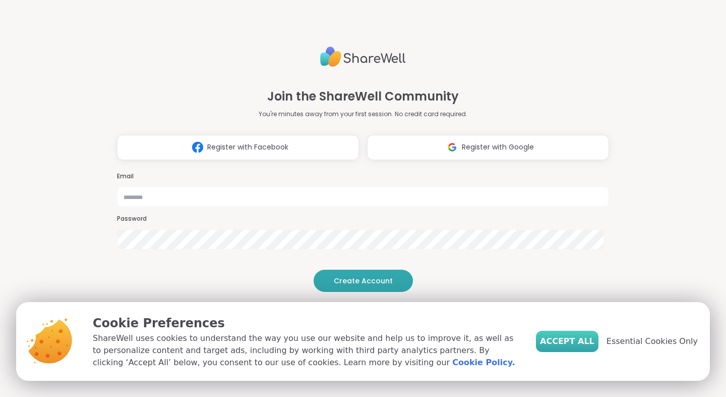
click at [580, 341] on span "Accept All" at bounding box center [567, 341] width 54 height 12
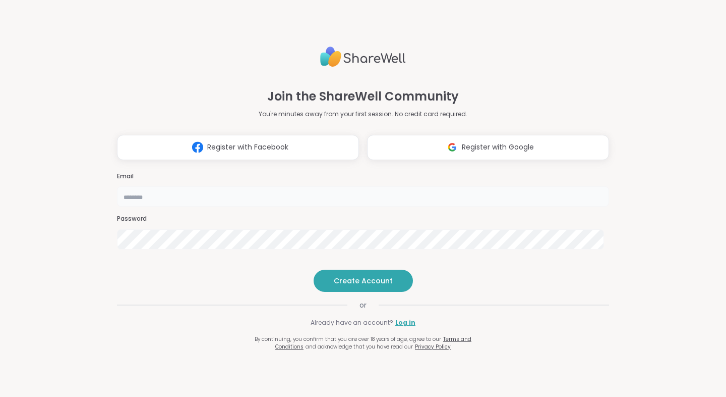
click at [388, 186] on input "email" at bounding box center [363, 196] width 492 height 20
type input "**********"
